Goal: Complete application form: Complete application form

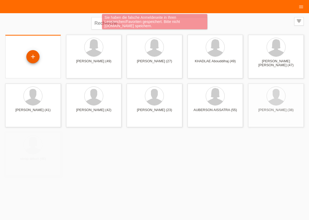
click at [28, 58] on div "+" at bounding box center [32, 56] width 13 height 13
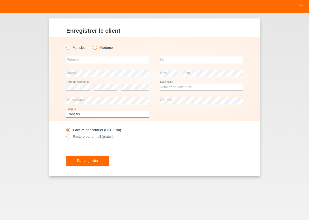
click at [92, 45] on icon at bounding box center [92, 45] width 0 height 0
click at [94, 48] on input "Madame" at bounding box center [94, 47] width 3 height 3
radio input "true"
click at [92, 58] on input "text" at bounding box center [107, 59] width 83 height 7
type input "AMNA"
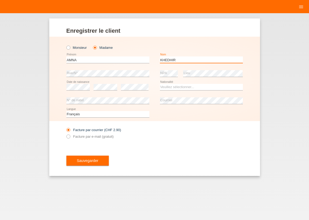
type input "KHEDHIR"
click at [160, 84] on select "Veuillez sélectionner... Suisse Allemagne Autriche Liechtenstein ------------ A…" at bounding box center [201, 87] width 83 height 6
select select "TN"
click at [0, 0] on option "Tunisie" at bounding box center [0, 0] width 0 height 0
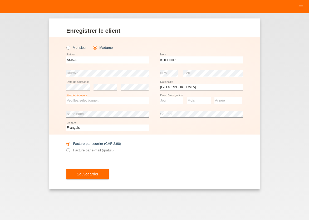
click at [66, 97] on select "Veuillez sélectionner... C B B - Statut de réfugié Autre" at bounding box center [107, 100] width 83 height 6
select select "B"
click at [0, 0] on option "B" at bounding box center [0, 0] width 0 height 0
click at [160, 97] on select "Jour 01 02 03 04 05 06 07 08 09 10 11" at bounding box center [172, 100] width 24 height 6
select select "05"
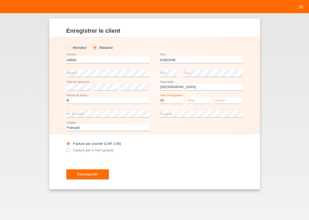
click at [0, 0] on option "05" at bounding box center [0, 0] width 0 height 0
select select "03"
select select "2020"
click at [65, 147] on icon at bounding box center [65, 147] width 0 height 0
click at [68, 150] on input "Facture par e-mail (gratuit)" at bounding box center [67, 151] width 3 height 7
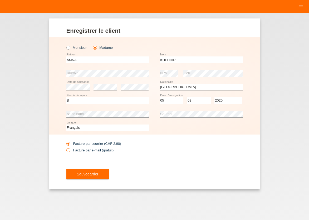
radio input "true"
click at [83, 173] on span "Sauvegarder" at bounding box center [88, 174] width 22 height 4
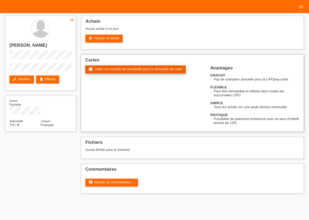
click at [152, 70] on span "Initier un contrôle de solvabilité pour la demande de carte" at bounding box center [138, 69] width 87 height 4
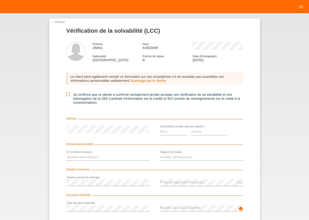
click at [67, 95] on icon at bounding box center [67, 93] width 3 height 3
click at [67, 95] on input "Je confirme que la cliente a confirmé verbalement qu'elle accepte une vérificat…" at bounding box center [67, 93] width 3 height 3
checkbox input "true"
click at [160, 128] on select "Mois 01 02 03 04 05 06 07 08 09 10" at bounding box center [173, 131] width 27 height 6
select select "03"
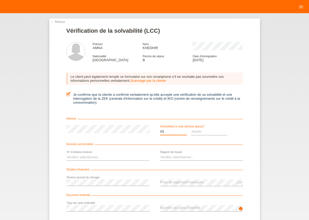
click at [0, 0] on option "03" at bounding box center [0, 0] width 0 height 0
click at [191, 128] on select "Année 2025 2024 2023 2022 2021 2020 2019 2018 2017 2016 2015 2014 2013 2012 201…" at bounding box center [209, 131] width 36 height 6
select select "2021"
click at [0, 0] on option "2021" at bounding box center [0, 0] width 0 height 0
click at [280, 113] on div "← Retour Vérification de la solvabilité (LCC) Prénom AMNA Nom KHEDHIR Nationali…" at bounding box center [154, 116] width 309 height 207
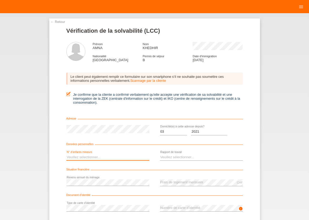
click at [66, 154] on select "Veuillez sélectionner... 0 1 2 3 4 5 6 7 8 9" at bounding box center [107, 157] width 83 height 6
select select "0"
click at [0, 0] on option "0" at bounding box center [0, 0] width 0 height 0
click at [160, 154] on select "Veuillez sélectionner... A durée indéterminée A durée déterminée Apprenti/étudi…" at bounding box center [201, 157] width 83 height 6
select select "UNLIMITED"
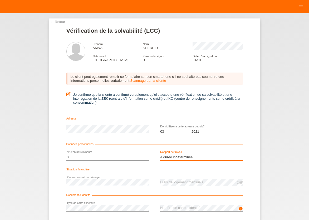
click at [0, 0] on option "A durée indéterminée" at bounding box center [0, 0] width 0 height 0
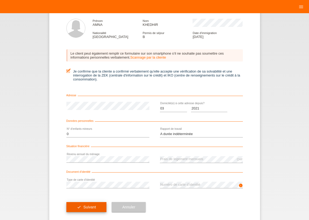
click at [79, 207] on button "check Suivant" at bounding box center [86, 207] width 40 height 10
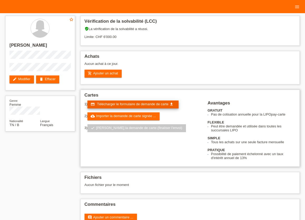
click at [130, 103] on span "Télécharger le formulaire de demande de carte" at bounding box center [132, 104] width 71 height 4
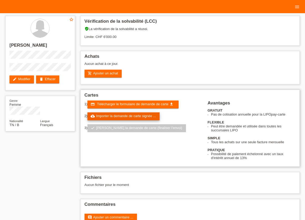
click at [118, 118] on link "cloud_upload Importer la demande de carte signée ..." at bounding box center [123, 116] width 72 height 8
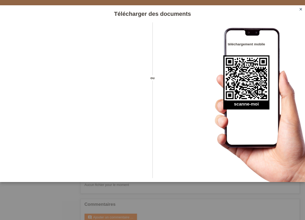
click at [301, 9] on icon "close" at bounding box center [301, 9] width 4 height 4
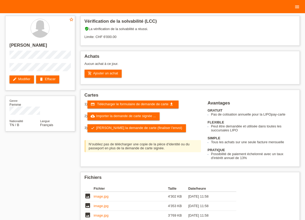
click at [297, 7] on icon "menu" at bounding box center [297, 6] width 5 height 5
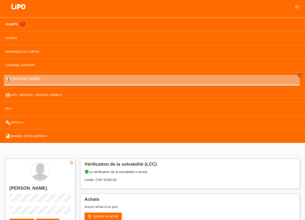
click at [9, 25] on link "Clients" at bounding box center [12, 24] width 18 height 3
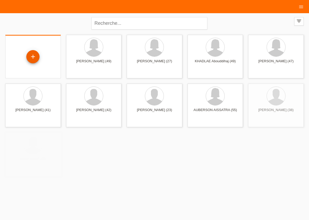
click at [33, 62] on div "+" at bounding box center [32, 56] width 13 height 13
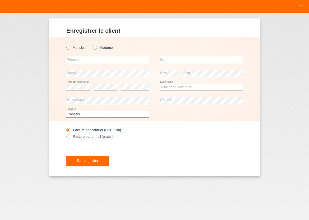
click at [65, 45] on icon at bounding box center [65, 45] width 0 height 0
click at [69, 47] on input "Monsieur" at bounding box center [67, 47] width 3 height 3
radio input "true"
drag, startPoint x: 104, startPoint y: 60, endPoint x: 101, endPoint y: 61, distance: 3.4
click at [104, 60] on input "text" at bounding box center [107, 59] width 83 height 7
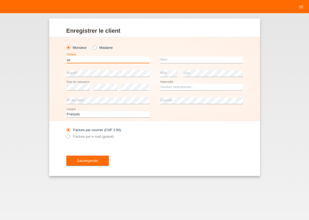
type input "s"
type input "[PERSON_NAME]"
click at [200, 60] on input "text" at bounding box center [201, 59] width 83 height 7
type input "[PERSON_NAME]"
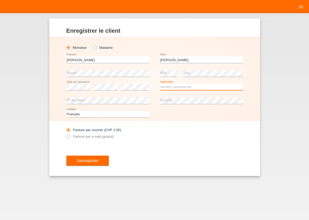
click at [160, 84] on select "Veuillez sélectionner... Suisse Allemagne Autriche Liechtenstein ------------ A…" at bounding box center [201, 87] width 83 height 6
select select "CH"
click at [0, 0] on option "Suisse" at bounding box center [0, 0] width 0 height 0
click at [65, 134] on icon at bounding box center [65, 134] width 0 height 0
click at [69, 137] on input "Facture par e-mail (gratuit)" at bounding box center [67, 137] width 3 height 7
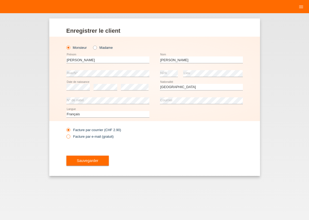
radio input "true"
click at [81, 160] on span "Sauvegarder" at bounding box center [88, 160] width 22 height 4
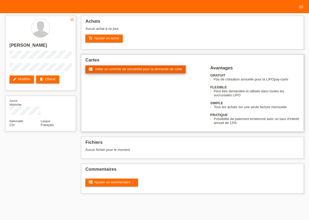
click at [157, 70] on span "Initier un contrôle de solvabilité pour la demande de carte" at bounding box center [138, 69] width 87 height 4
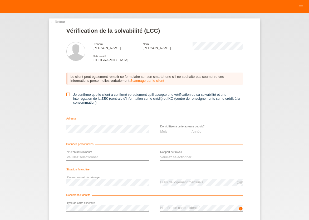
click at [67, 96] on icon at bounding box center [67, 93] width 3 height 3
click at [67, 96] on input "Je confirme que le client a confirmé verbalement qu'il accepte une vérification…" at bounding box center [67, 93] width 3 height 3
checkbox input "true"
click at [160, 128] on select "Mois 01 02 03 04 05 06 07 08 09 10" at bounding box center [173, 131] width 27 height 6
select select "03"
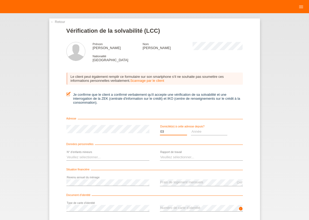
click at [0, 0] on option "03" at bounding box center [0, 0] width 0 height 0
click at [191, 128] on select "Année 2025 2024 2023 2022 2021 2020 2019 2018 2017 2016 2015 2014 2013 2012 201…" at bounding box center [209, 131] width 36 height 6
select select "2023"
click at [0, 0] on option "2023" at bounding box center [0, 0] width 0 height 0
click at [66, 154] on select "Veuillez sélectionner... 0 1 2 3 4 5 6 7 8 9" at bounding box center [107, 157] width 83 height 6
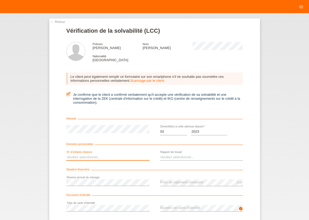
select select "0"
click at [0, 0] on option "0" at bounding box center [0, 0] width 0 height 0
click at [160, 154] on select "Veuillez sélectionner... A durée indéterminée A durée déterminée Apprenti/étudi…" at bounding box center [201, 157] width 83 height 6
select select "UNLIMITED"
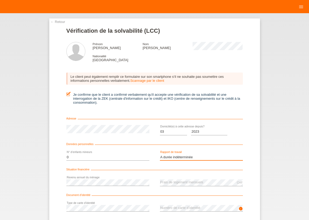
click at [0, 0] on option "A durée indéterminée" at bounding box center [0, 0] width 0 height 0
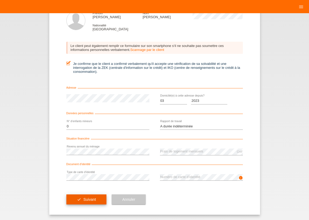
click at [77, 202] on button "check Suivant" at bounding box center [86, 199] width 40 height 10
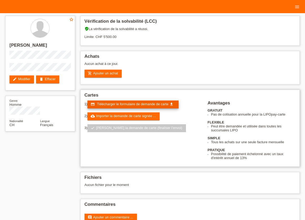
click at [119, 104] on span "Télécharger le formulaire de demande de carte" at bounding box center [132, 104] width 71 height 4
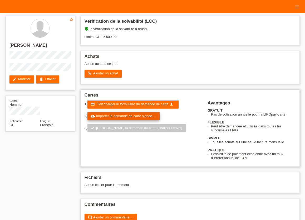
click at [118, 118] on link "cloud_upload Importer la demande de carte signée ..." at bounding box center [123, 116] width 72 height 8
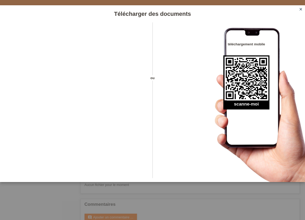
click at [301, 9] on icon "close" at bounding box center [301, 9] width 4 height 4
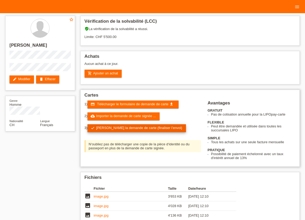
click at [118, 130] on link "check Soumettre la demande de carte (finaliser l’envoi)" at bounding box center [136, 128] width 99 height 8
